Goal: Task Accomplishment & Management: Manage account settings

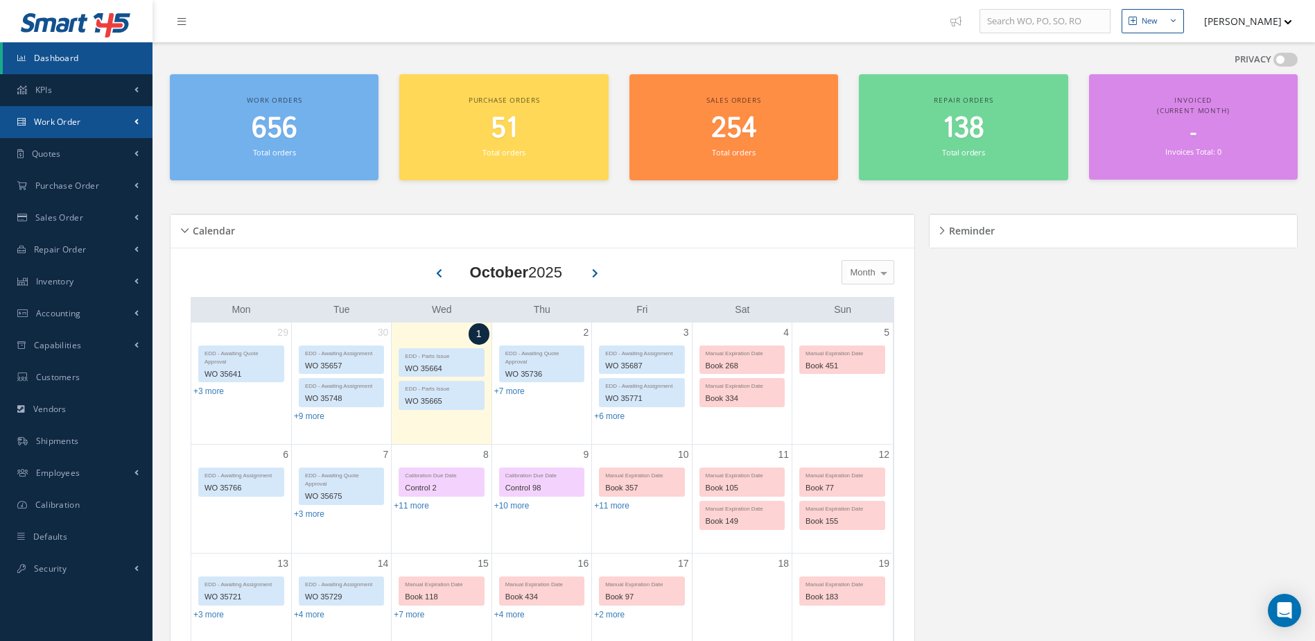
click at [88, 122] on link "Work Order" at bounding box center [76, 122] width 153 height 32
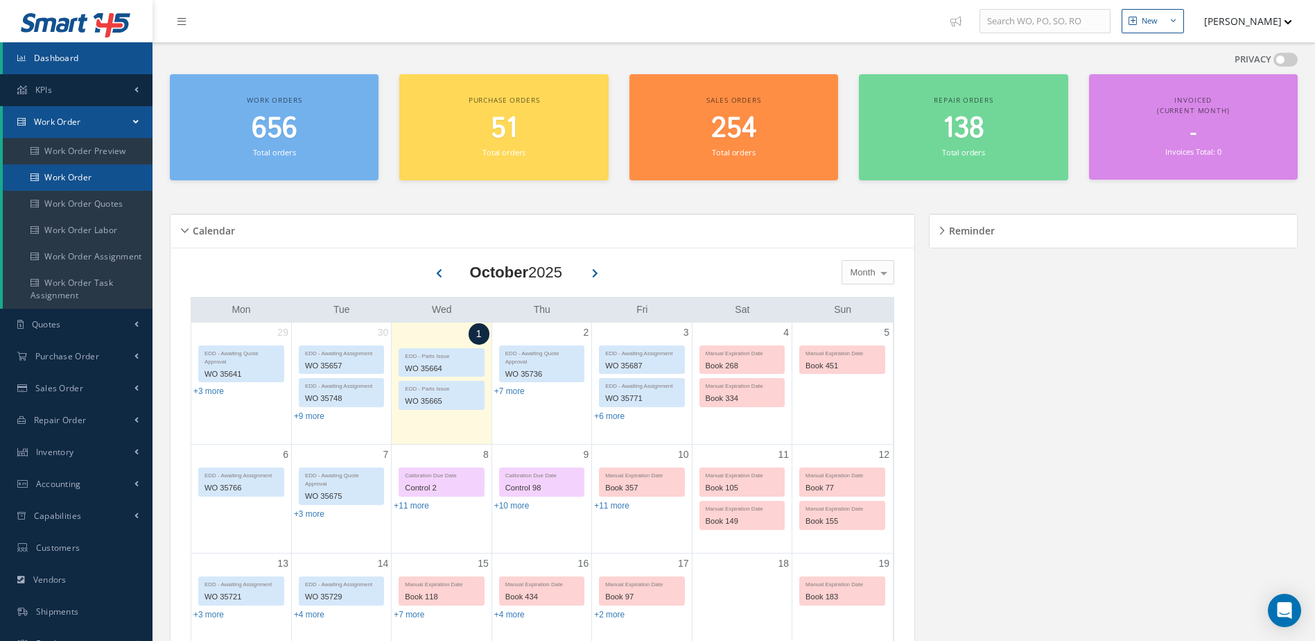
click at [91, 178] on link "Work Order" at bounding box center [78, 177] width 150 height 26
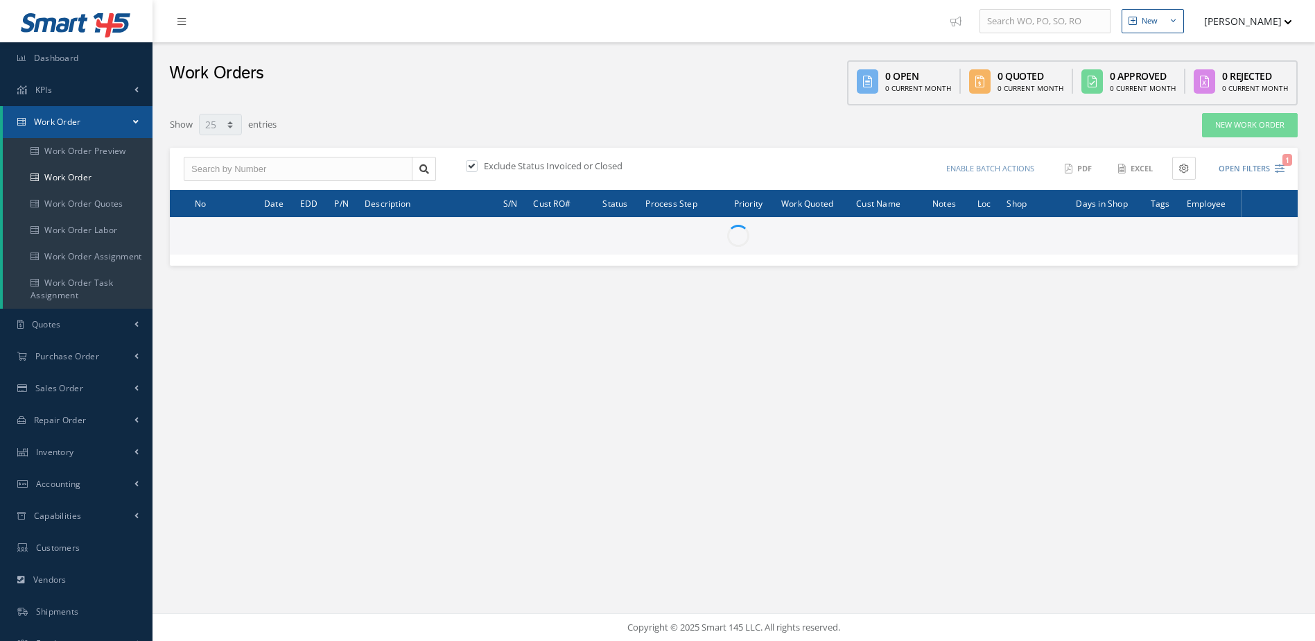
select select "25"
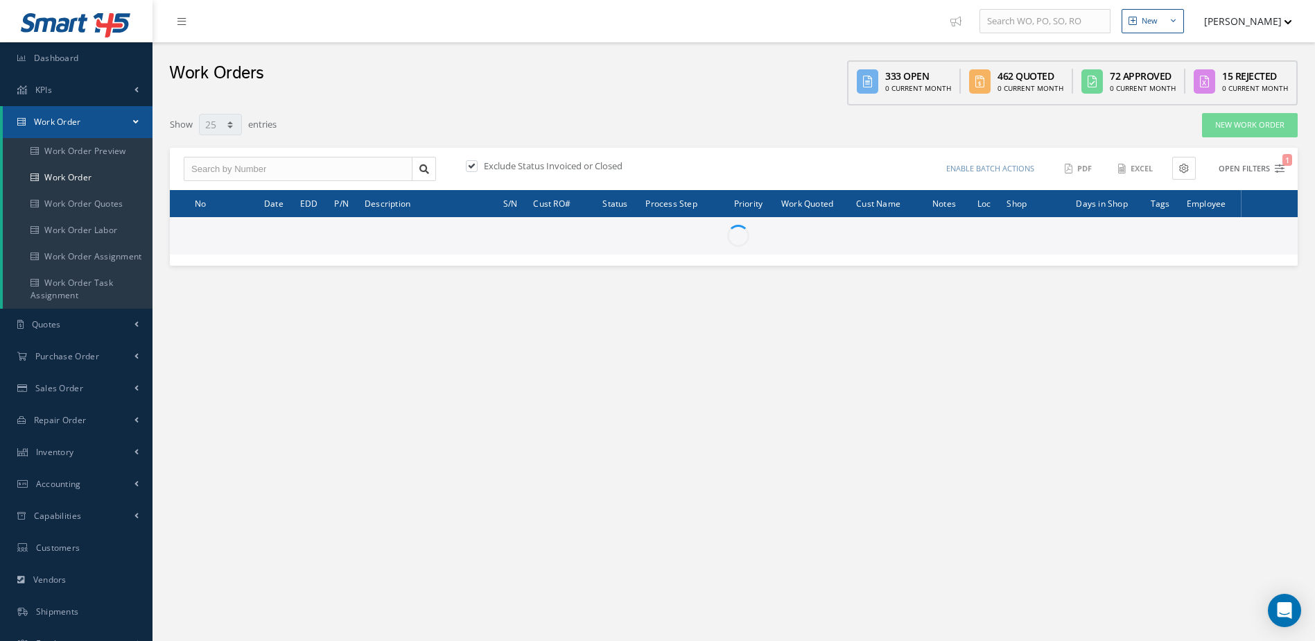
type input "All Work Request"
type input "All Work Performed"
type input "All Status"
type input "WO Part Status"
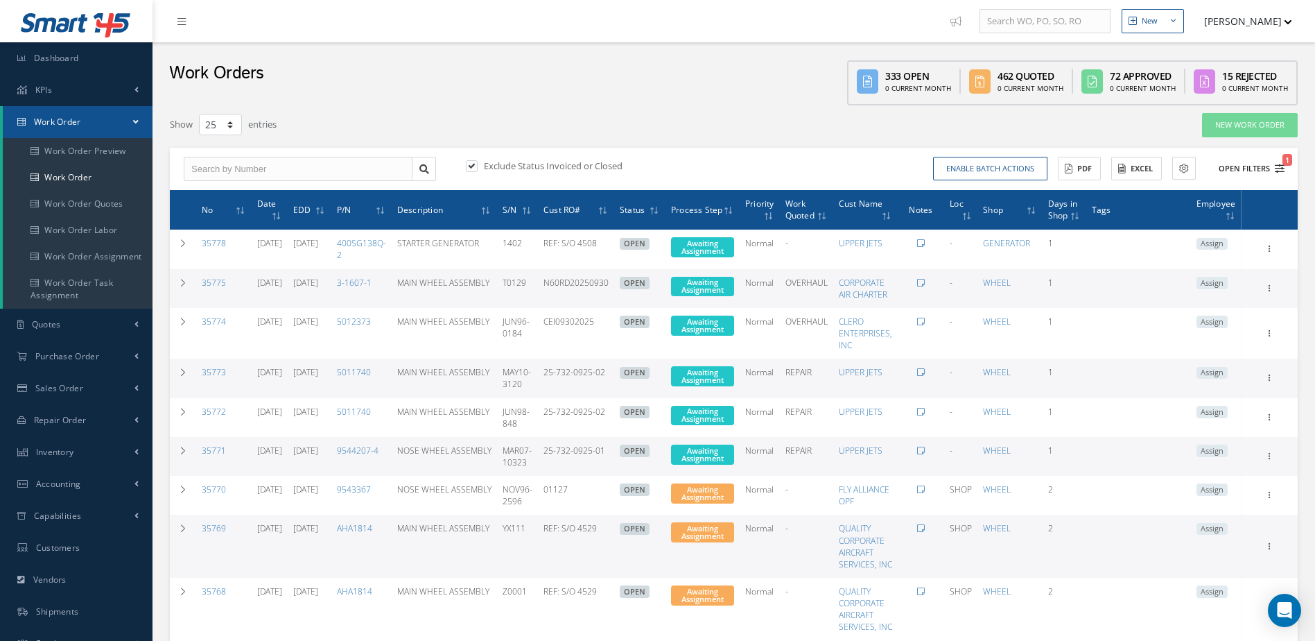
click at [1279, 166] on icon "1" at bounding box center [1280, 169] width 10 height 10
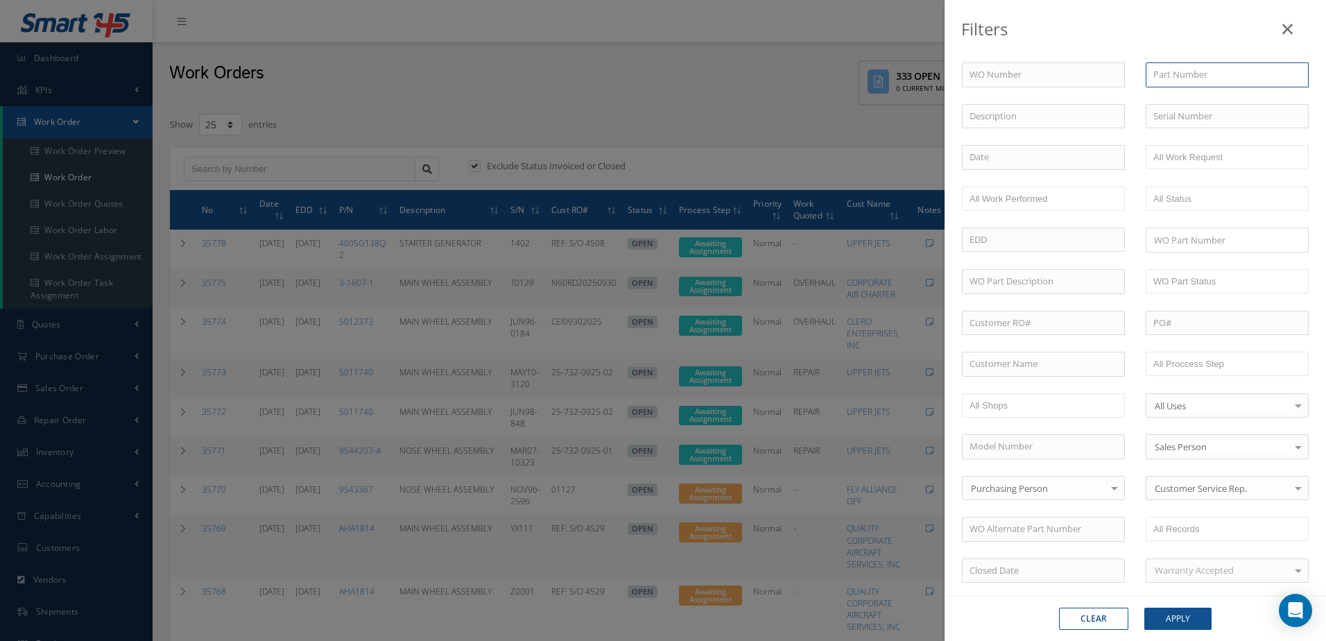
click at [1207, 80] on input "text" at bounding box center [1227, 74] width 163 height 25
type input "30-162"
click at [1203, 89] on div "30-162" at bounding box center [1227, 99] width 162 height 25
click at [1193, 612] on button "Apply" at bounding box center [1177, 618] width 67 height 22
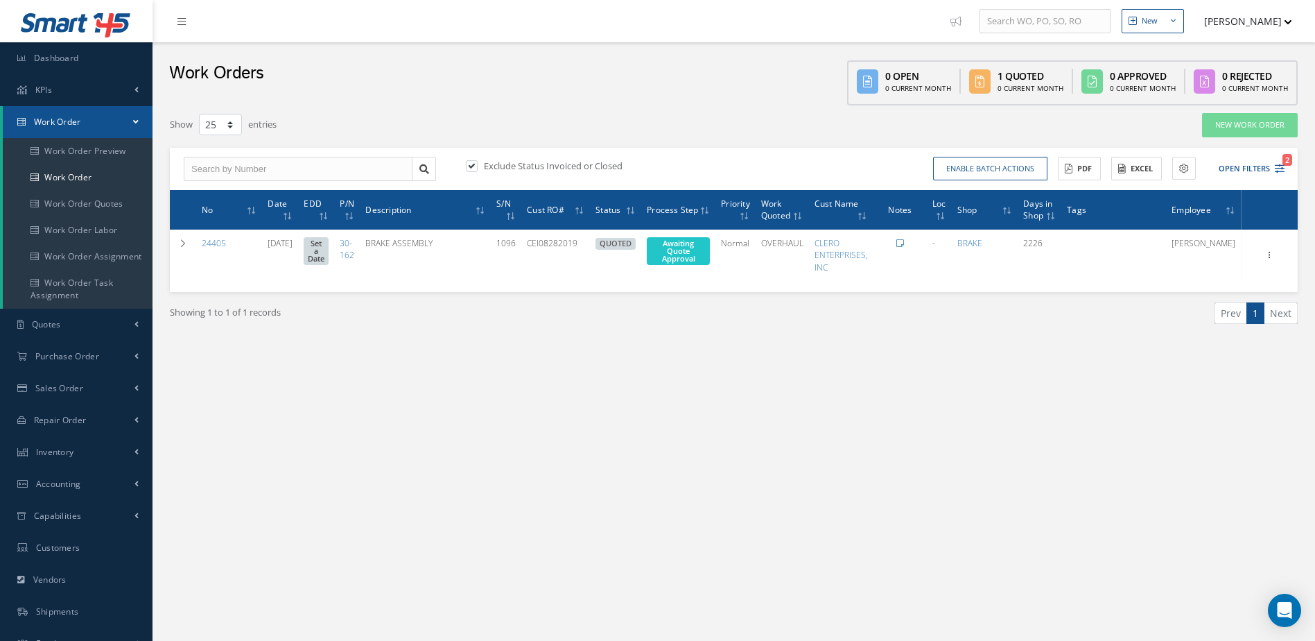
click at [477, 166] on label at bounding box center [478, 165] width 3 height 12
click at [471, 166] on input "checkbox" at bounding box center [470, 166] width 9 height 9
checkbox input "false"
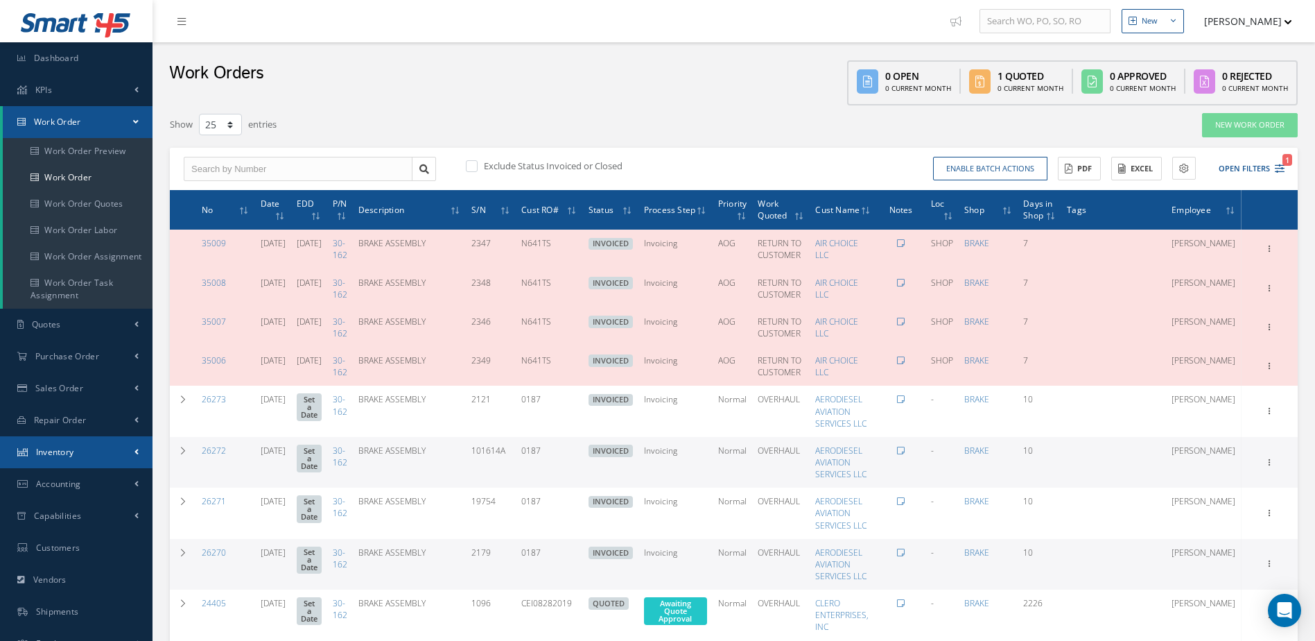
click at [78, 450] on link "Inventory" at bounding box center [76, 452] width 153 height 32
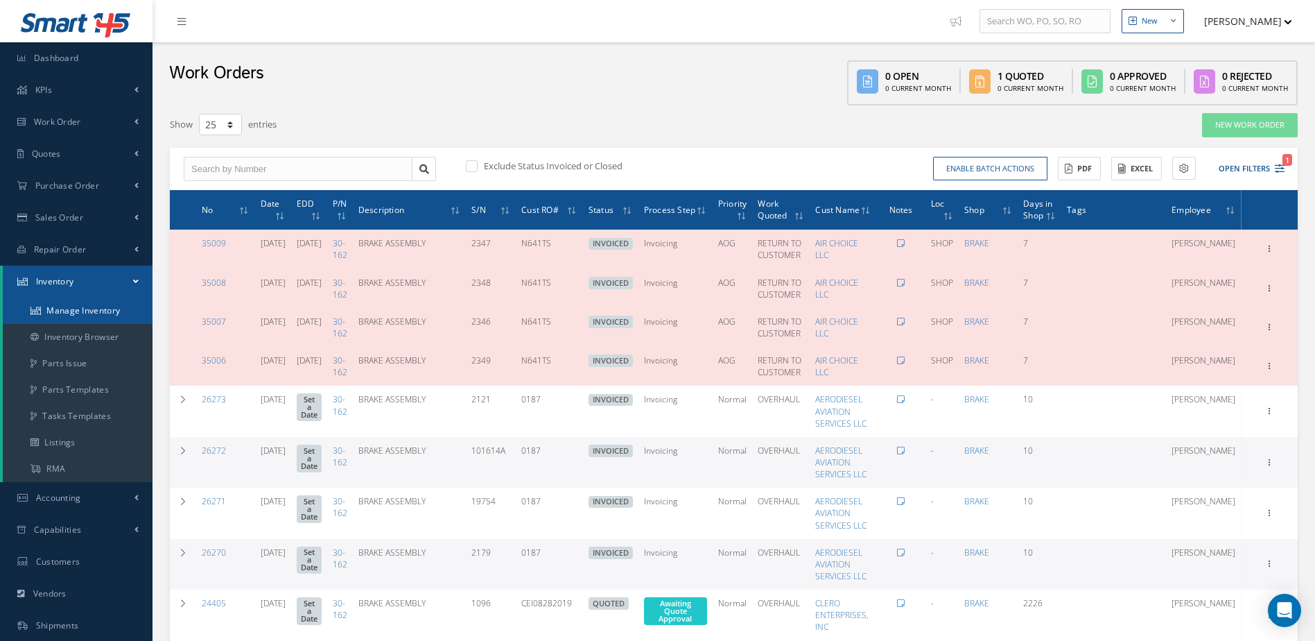
click at [123, 307] on link "Manage Inventory" at bounding box center [78, 310] width 150 height 26
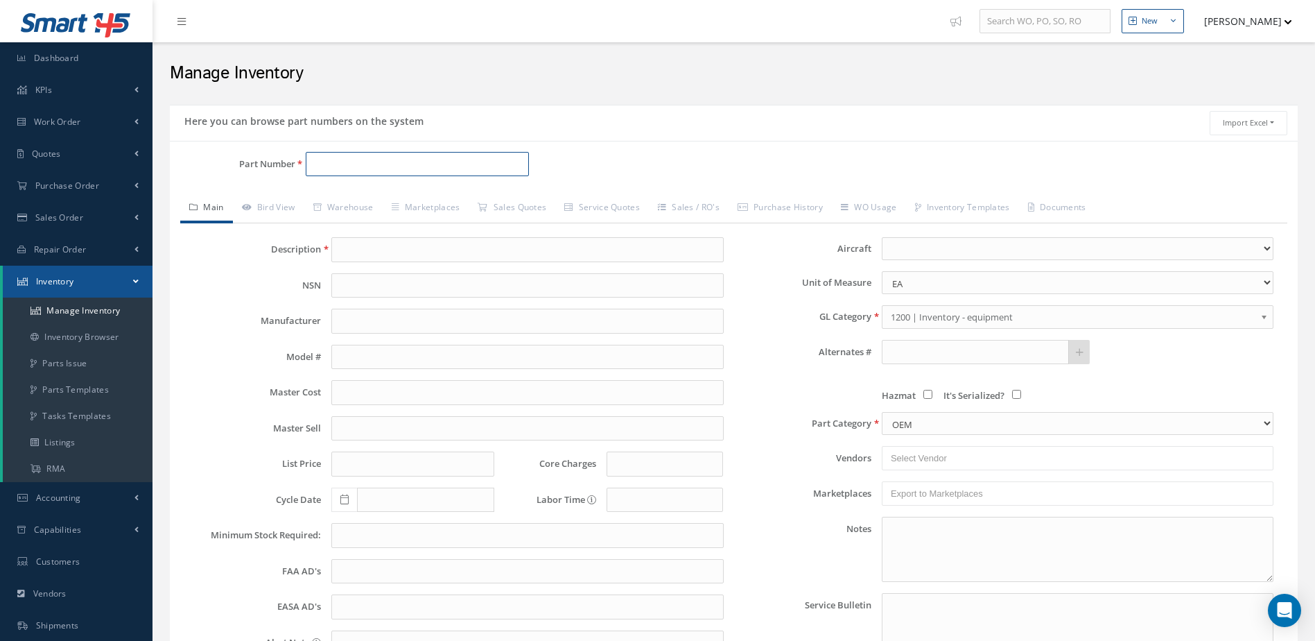
click at [377, 160] on input "Part Number" at bounding box center [418, 164] width 224 height 25
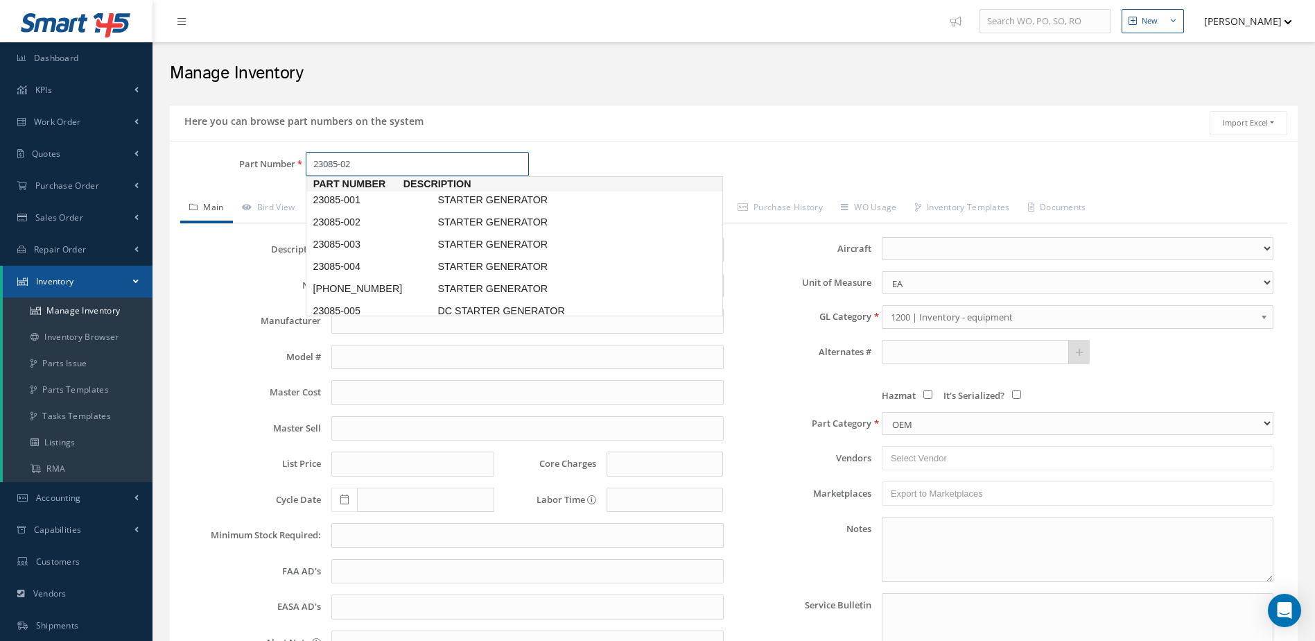
type input "23085-025"
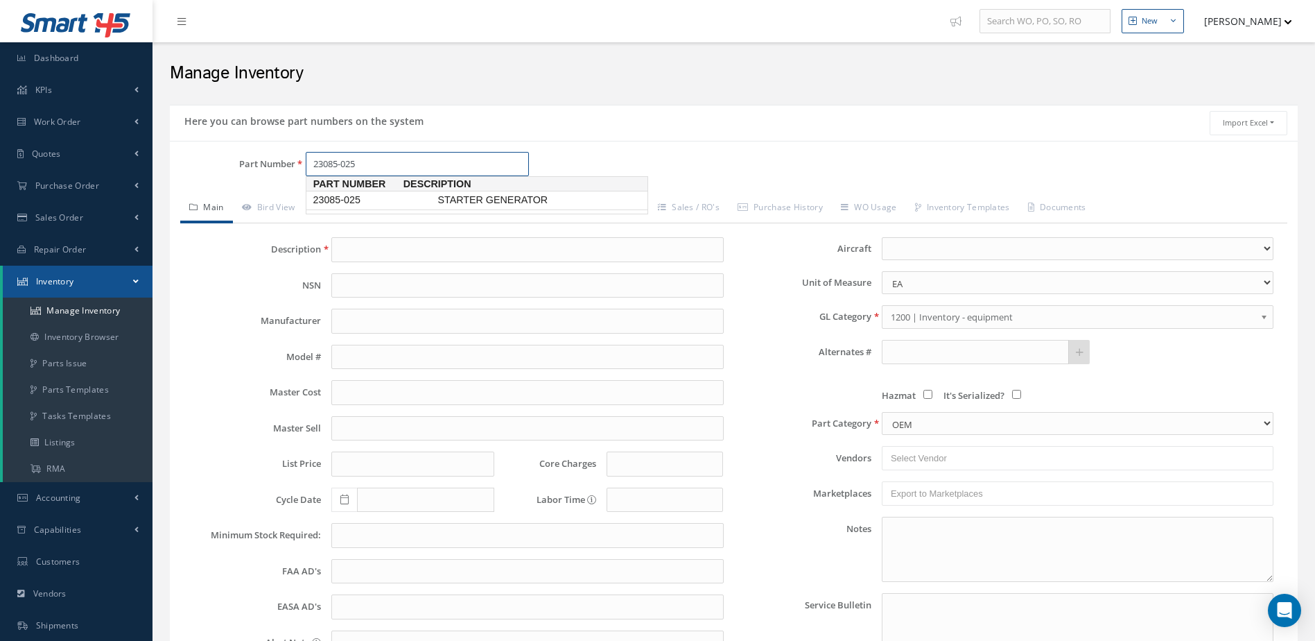
click at [381, 200] on span "23085-025" at bounding box center [372, 200] width 125 height 15
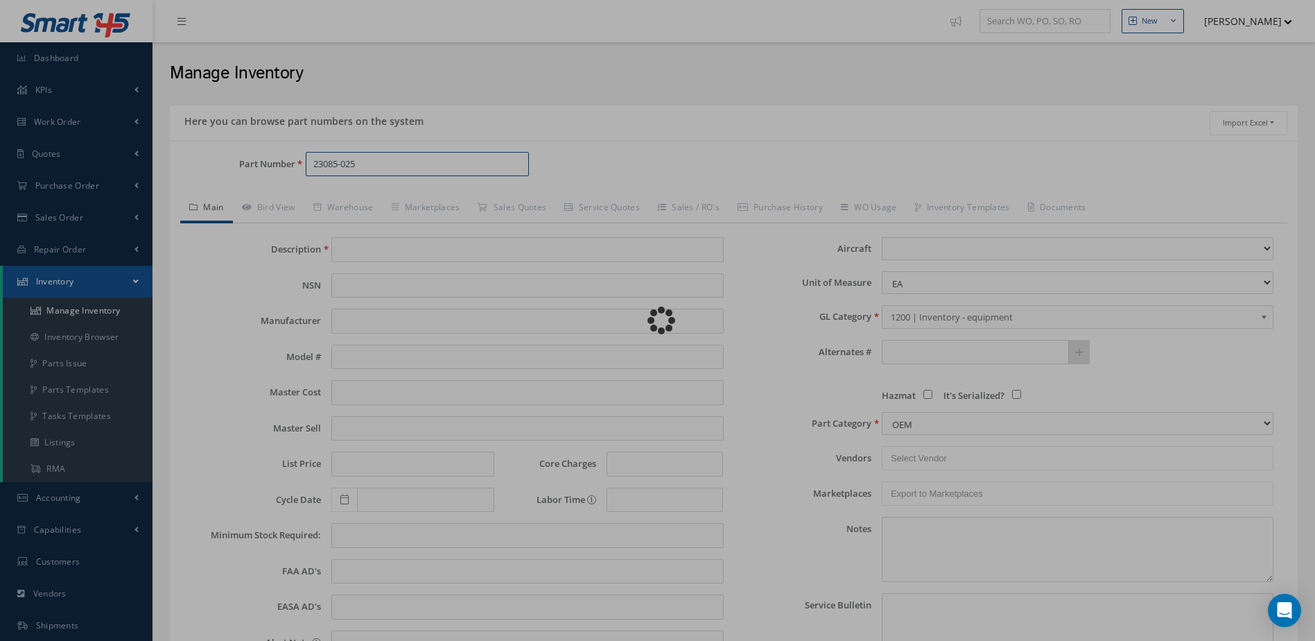
type input "STARTER GENERATOR"
type input "0.00"
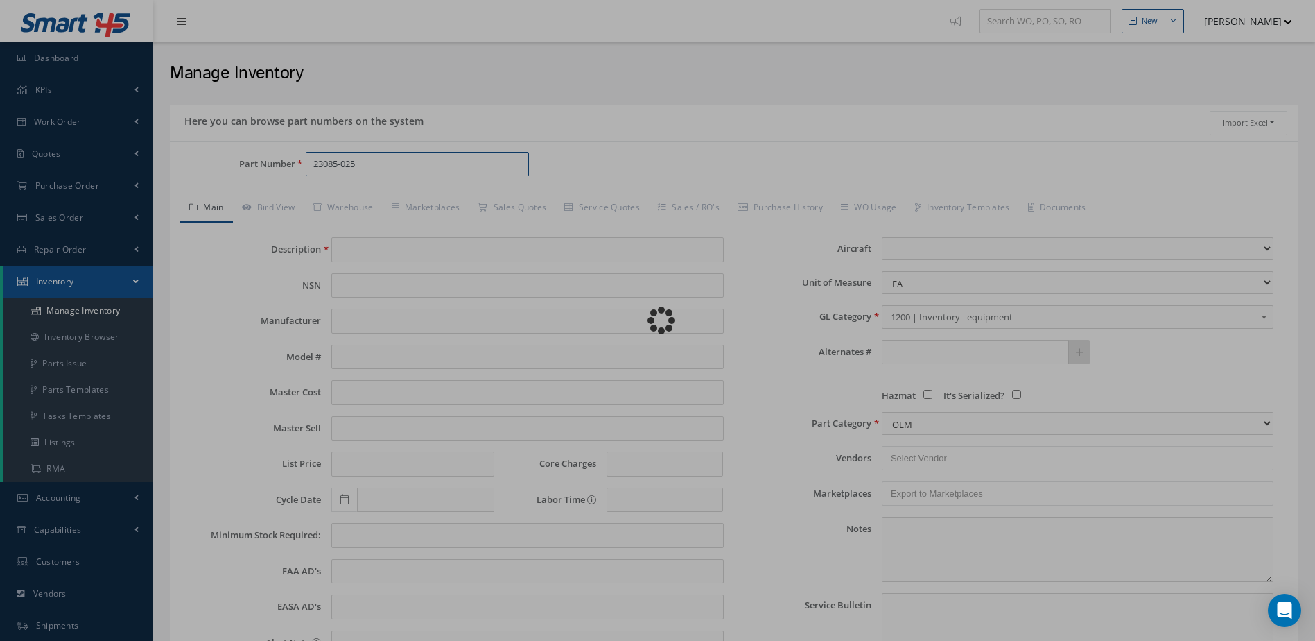
select select
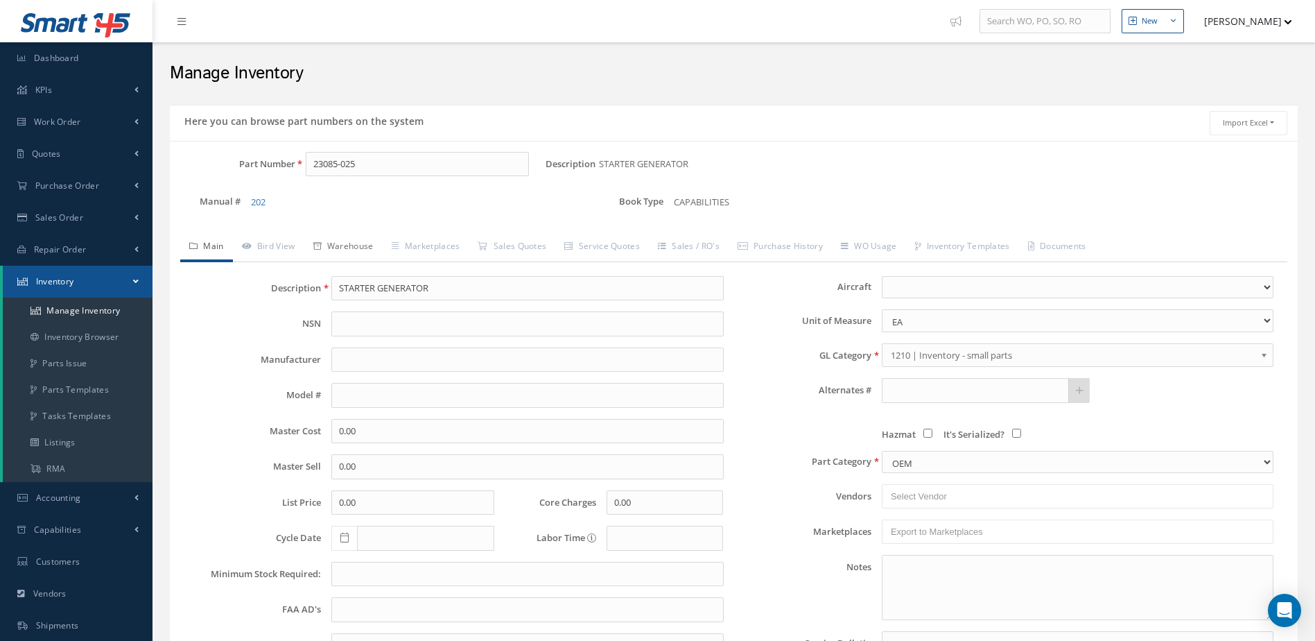
click at [359, 243] on link "Warehouse" at bounding box center [343, 247] width 78 height 29
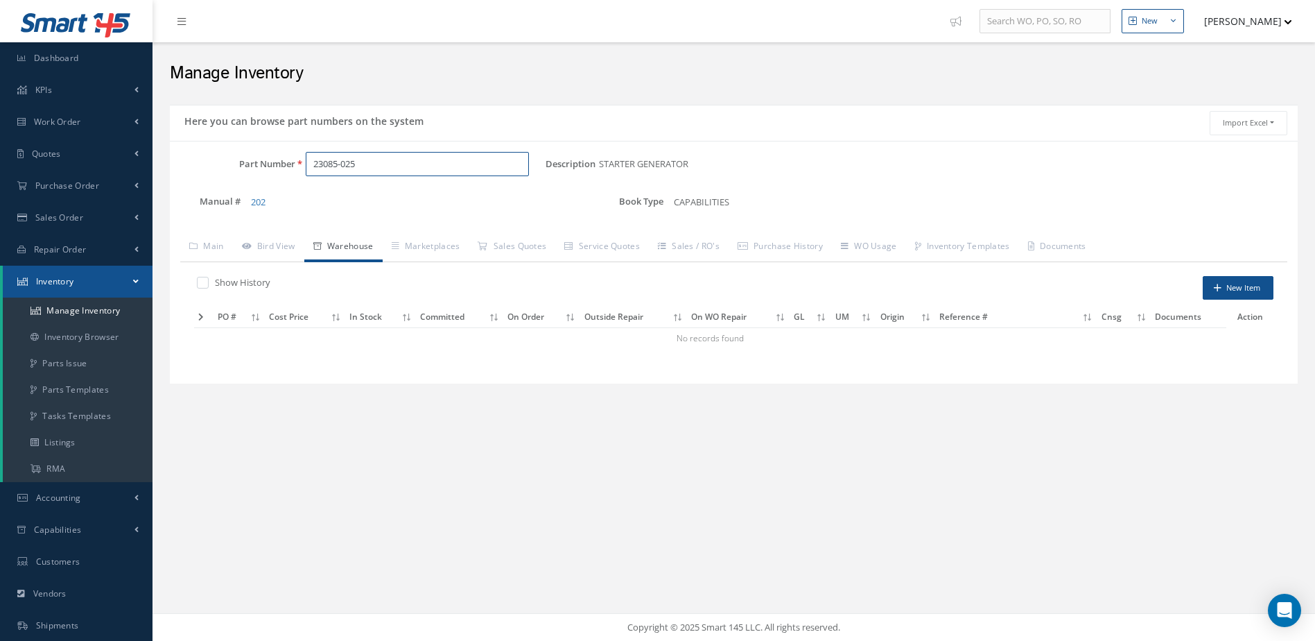
drag, startPoint x: 370, startPoint y: 161, endPoint x: 285, endPoint y: 187, distance: 88.6
click at [284, 187] on div "Part Number 23085-025 Description STARTER GENERATOR Alternates Manual # 202 Boo…" at bounding box center [734, 189] width 1128 height 74
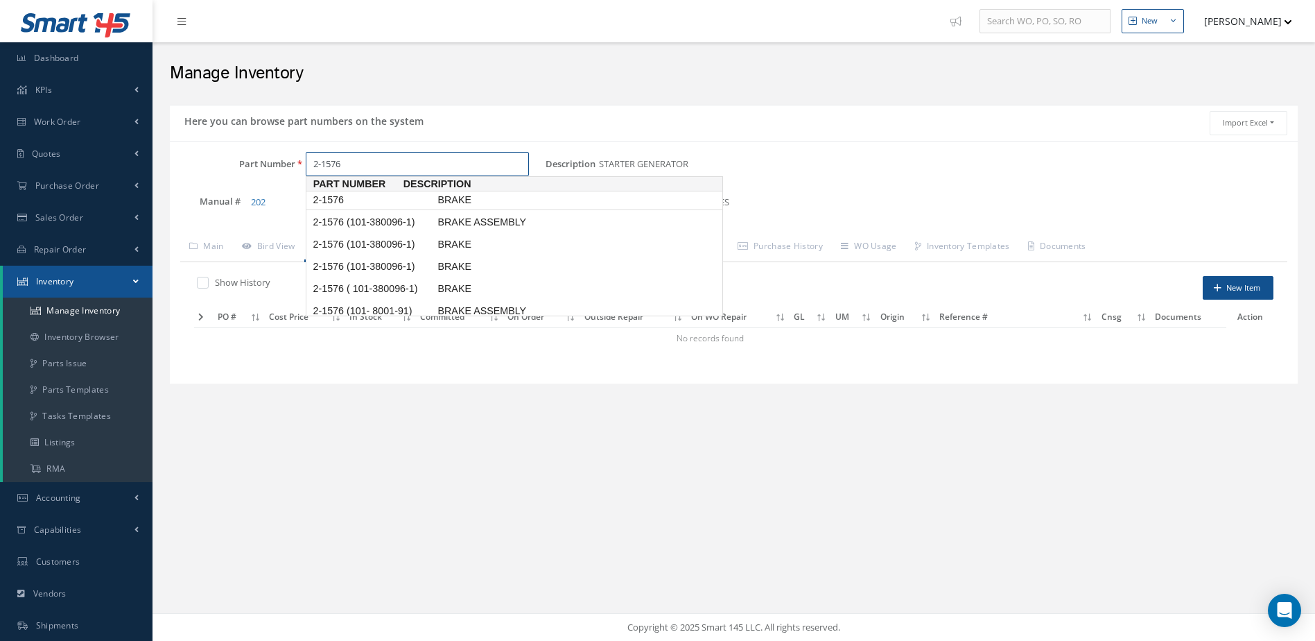
click at [349, 202] on span "2-1576" at bounding box center [372, 200] width 125 height 15
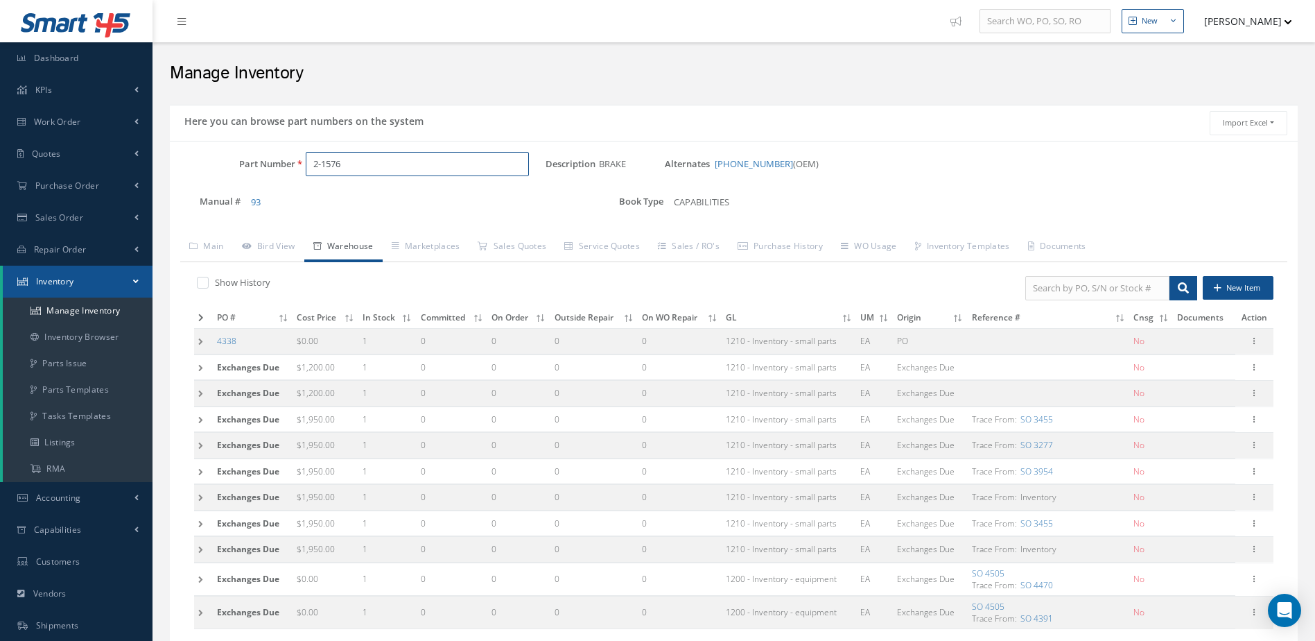
type input "2-1576"
click at [202, 315] on icon at bounding box center [201, 317] width 6 height 8
